Goal: Task Accomplishment & Management: Complete application form

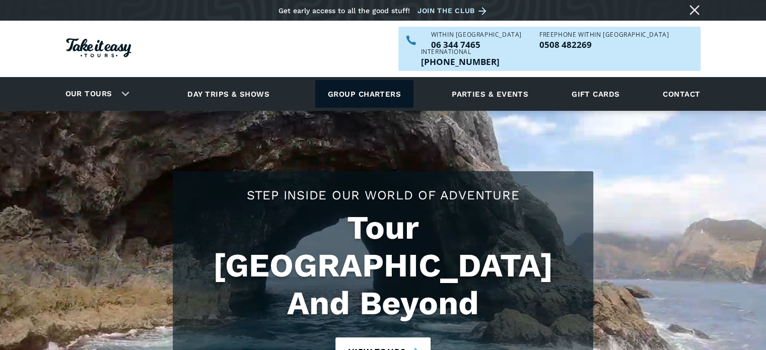
click at [356, 80] on link "Group charters" at bounding box center [364, 94] width 98 height 28
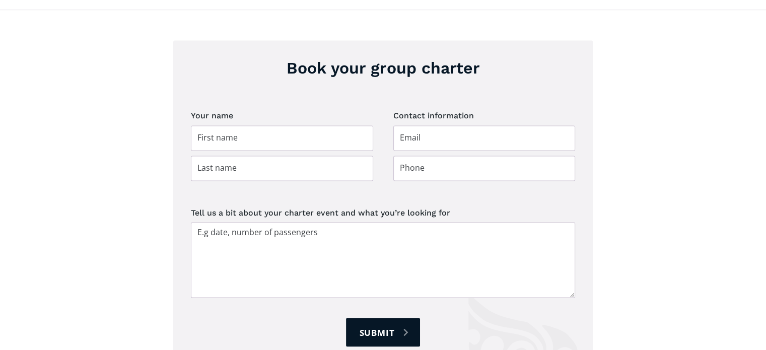
scroll to position [1626, 0]
click at [296, 124] on input "Group charter booking" at bounding box center [282, 136] width 182 height 25
type input "[PERSON_NAME]"
type input "Walkley"
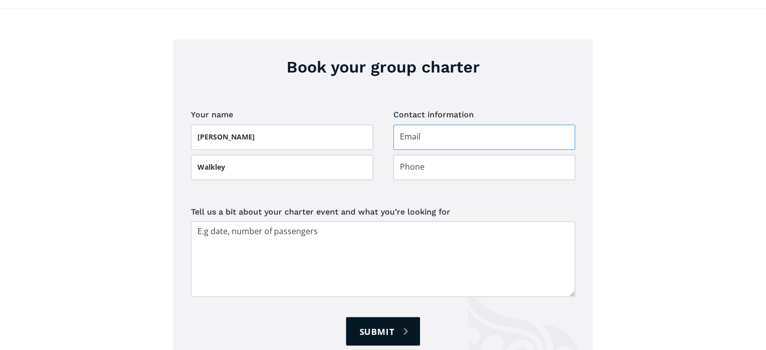
type input "[EMAIL_ADDRESS][DOMAIN_NAME]"
type input "0274686643"
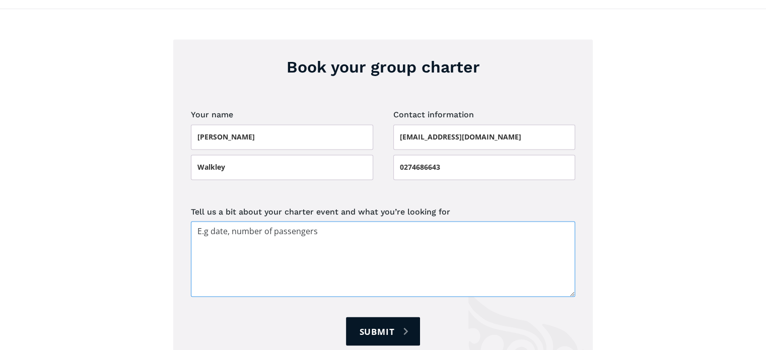
click at [266, 221] on textarea "Tell us a bit about your charter event and what you’re looking for" at bounding box center [383, 259] width 384 height 76
click at [267, 221] on textarea "The group is the Manawatu Scottish Pipe Band" at bounding box center [383, 259] width 384 height 76
click at [366, 221] on textarea "The group is the Manawatu Scottish Pipe Band" at bounding box center [383, 259] width 384 height 76
click at [366, 221] on textarea "The group is the Manawatu Scottish Pipe Band." at bounding box center [383, 259] width 384 height 76
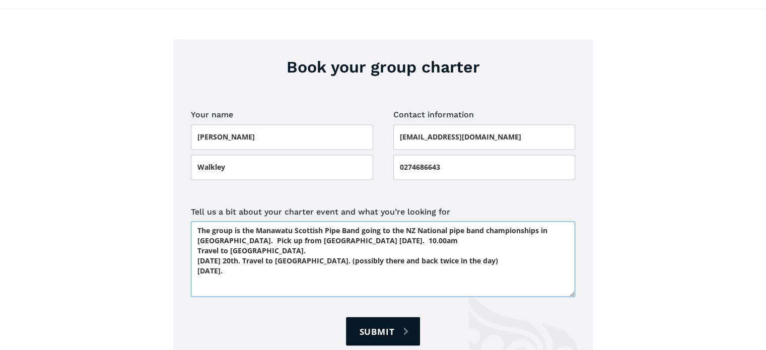
click at [236, 243] on textarea "The group is the Manawatu Scottish Pipe Band going to the NZ National pipe band…" at bounding box center [383, 259] width 384 height 76
click at [280, 250] on textarea "The group is the Manawatu Scottish Pipe Band going to the NZ National pipe band…" at bounding box center [383, 259] width 384 height 76
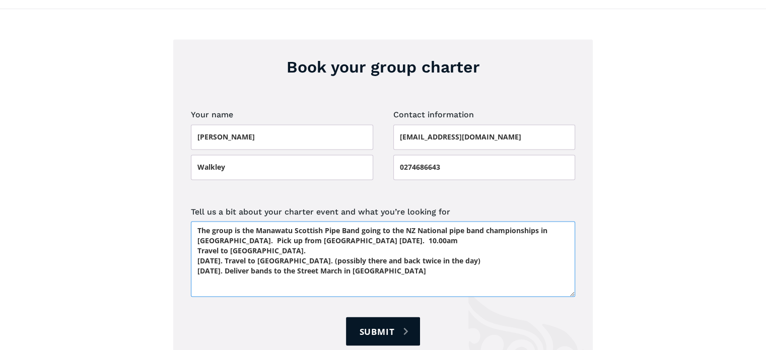
click at [401, 249] on textarea "The group is the Manawatu Scottish Pipe Band going to the NZ National pipe band…" at bounding box center [383, 259] width 384 height 76
click at [280, 252] on textarea "The group is the Manawatu Scottish Pipe Band going to the NZ National pipe band…" at bounding box center [383, 259] width 384 height 76
click at [328, 253] on textarea "The group is the Manawatu Scottish Pipe Band going to the NZ National pipe band…" at bounding box center [383, 259] width 384 height 76
click at [529, 251] on textarea "The group is the Manawatu Scottish Pipe Band going to the NZ National pipe band…" at bounding box center [383, 259] width 384 height 76
click at [252, 262] on textarea "The group is the Manawatu Scottish Pipe Band going to the NZ National pipe band…" at bounding box center [383, 259] width 384 height 76
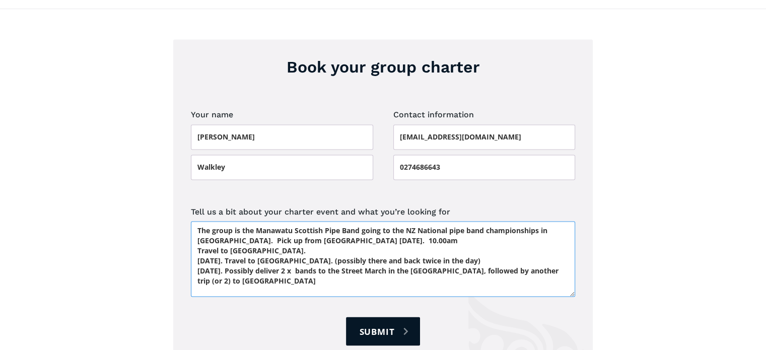
click at [322, 269] on textarea "The group is the Manawatu Scottish Pipe Band going to the NZ National pipe band…" at bounding box center [383, 259] width 384 height 76
click at [321, 260] on textarea "The group is the Manawatu Scottish Pipe Band going to the NZ National pipe band…" at bounding box center [383, 259] width 384 height 76
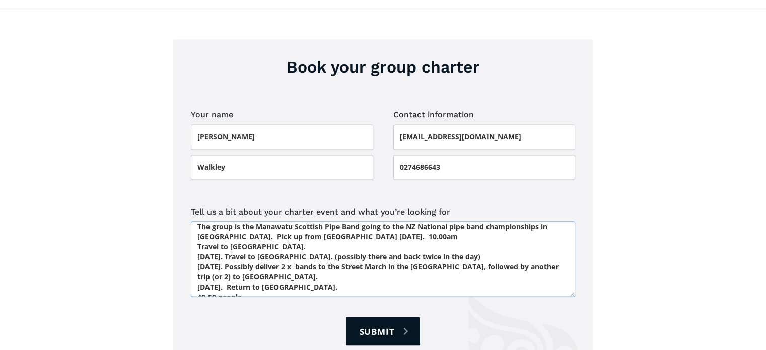
scroll to position [0, 0]
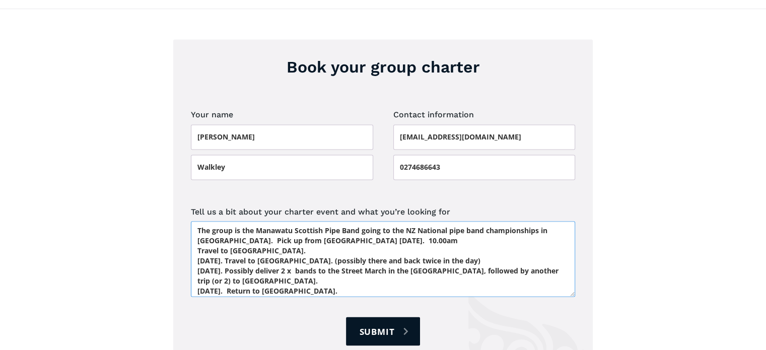
click at [325, 221] on textarea "The group is the Manawatu Scottish Pipe Band going to the NZ National pipe band…" at bounding box center [383, 259] width 384 height 76
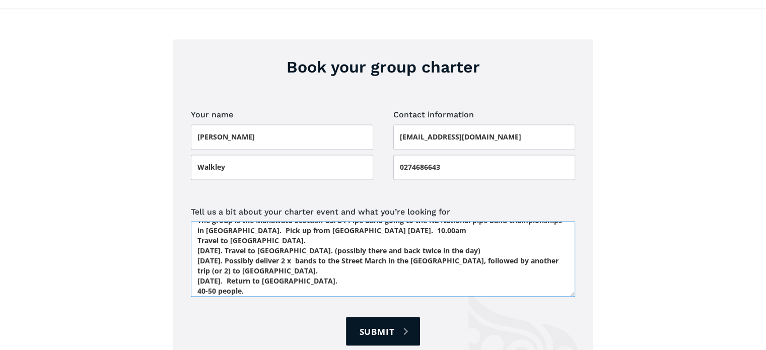
scroll to position [30, 0]
click at [205, 271] on textarea "The group is the Manawatu Scottish G3/G4 Pipe Band going to the NZ National pip…" at bounding box center [383, 259] width 384 height 76
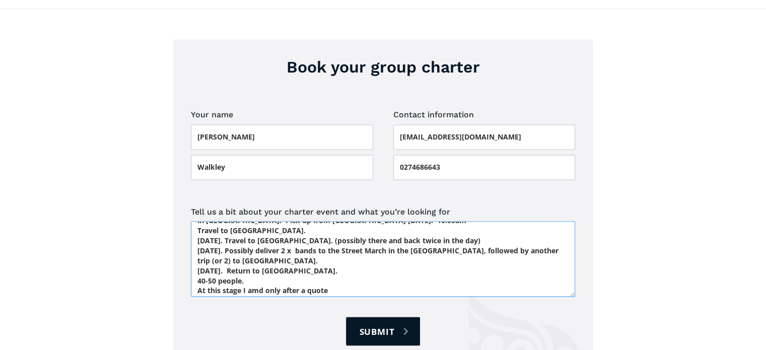
click at [264, 267] on textarea "The group is the Manawatu Scottish G3/G4 Pipe Band going to the NZ National pip…" at bounding box center [383, 259] width 384 height 76
click at [263, 273] on textarea "The group is the Manawatu Scottish G3/G4 Pipe Band going to the NZ National pip…" at bounding box center [383, 259] width 384 height 76
click at [327, 273] on textarea "The group is the Manawatu Scottish G3/G4 Pipe Band going to the NZ National pip…" at bounding box center [383, 259] width 384 height 76
click at [292, 221] on textarea "The group is the Manawatu Scottish G3/G4 Pipe Band going to the NZ National pip…" at bounding box center [383, 259] width 384 height 76
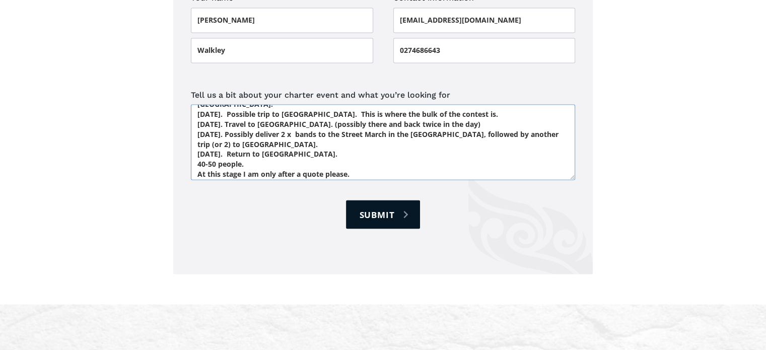
scroll to position [1736, 0]
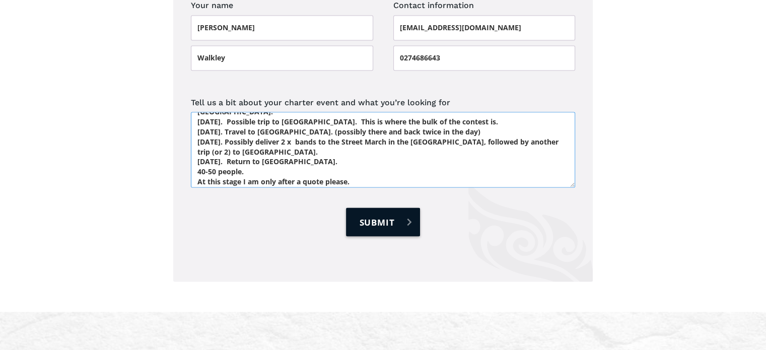
type textarea "The group is the Manawatu Scottish G3/G4 Pipe Band going to the NZ National pip…"
click at [387, 208] on input "Submit" at bounding box center [383, 222] width 74 height 29
type input "Please wait..."
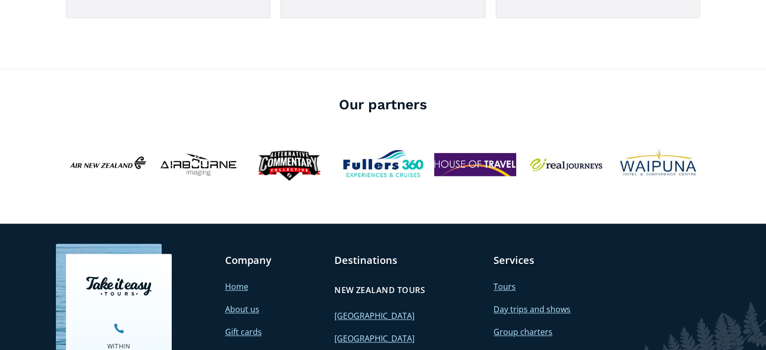
scroll to position [965, 0]
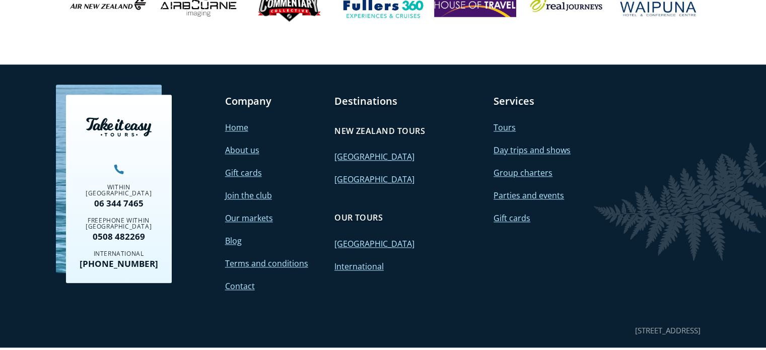
click at [351, 151] on link "[GEOGRAPHIC_DATA]" at bounding box center [374, 156] width 80 height 11
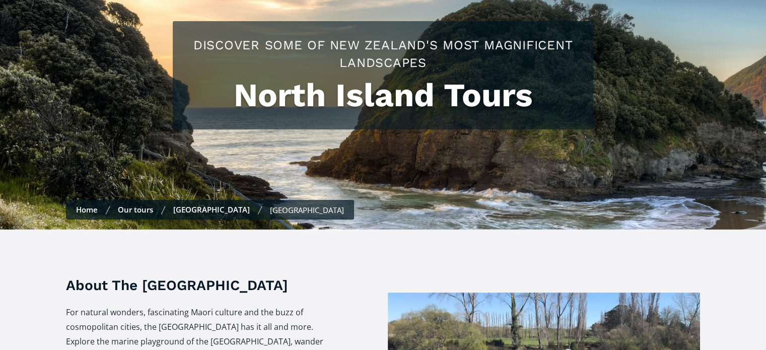
checkbox input "true"
